Goal: Navigation & Orientation: Understand site structure

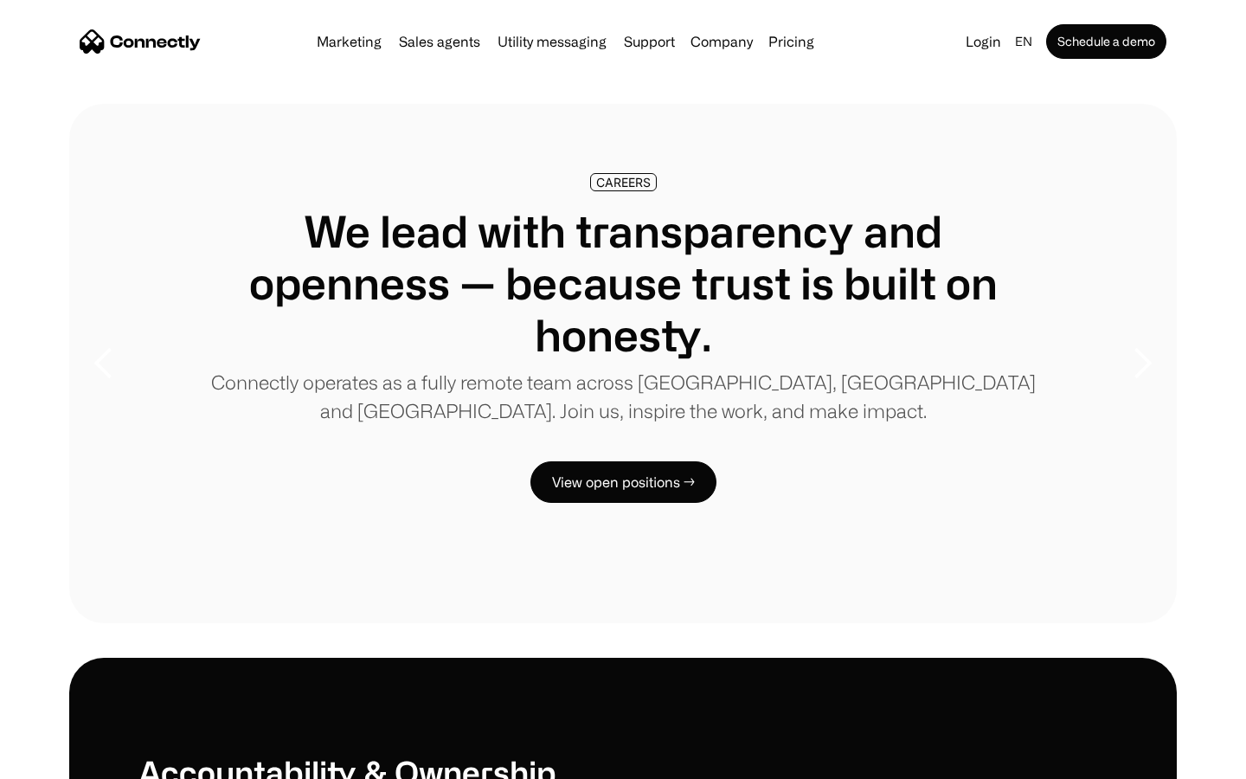
scroll to position [5284, 0]
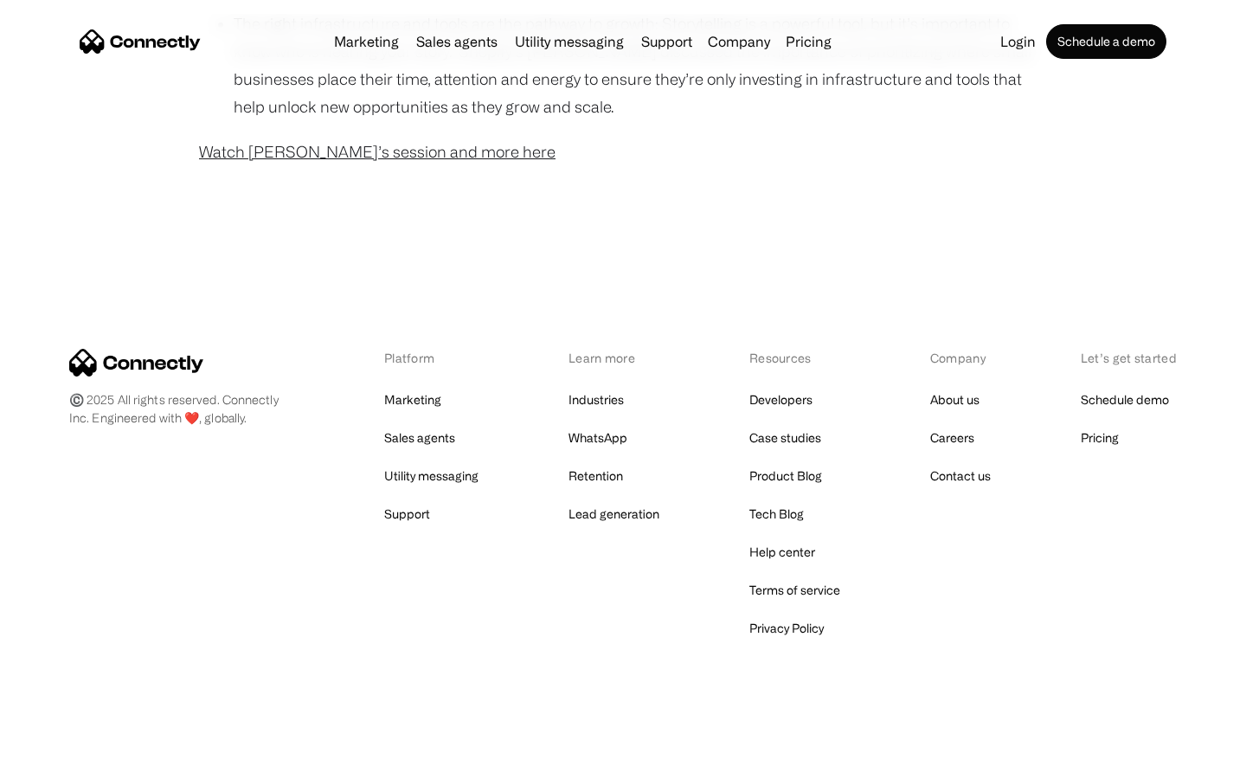
scroll to position [1402, 0]
